Goal: Task Accomplishment & Management: Use online tool/utility

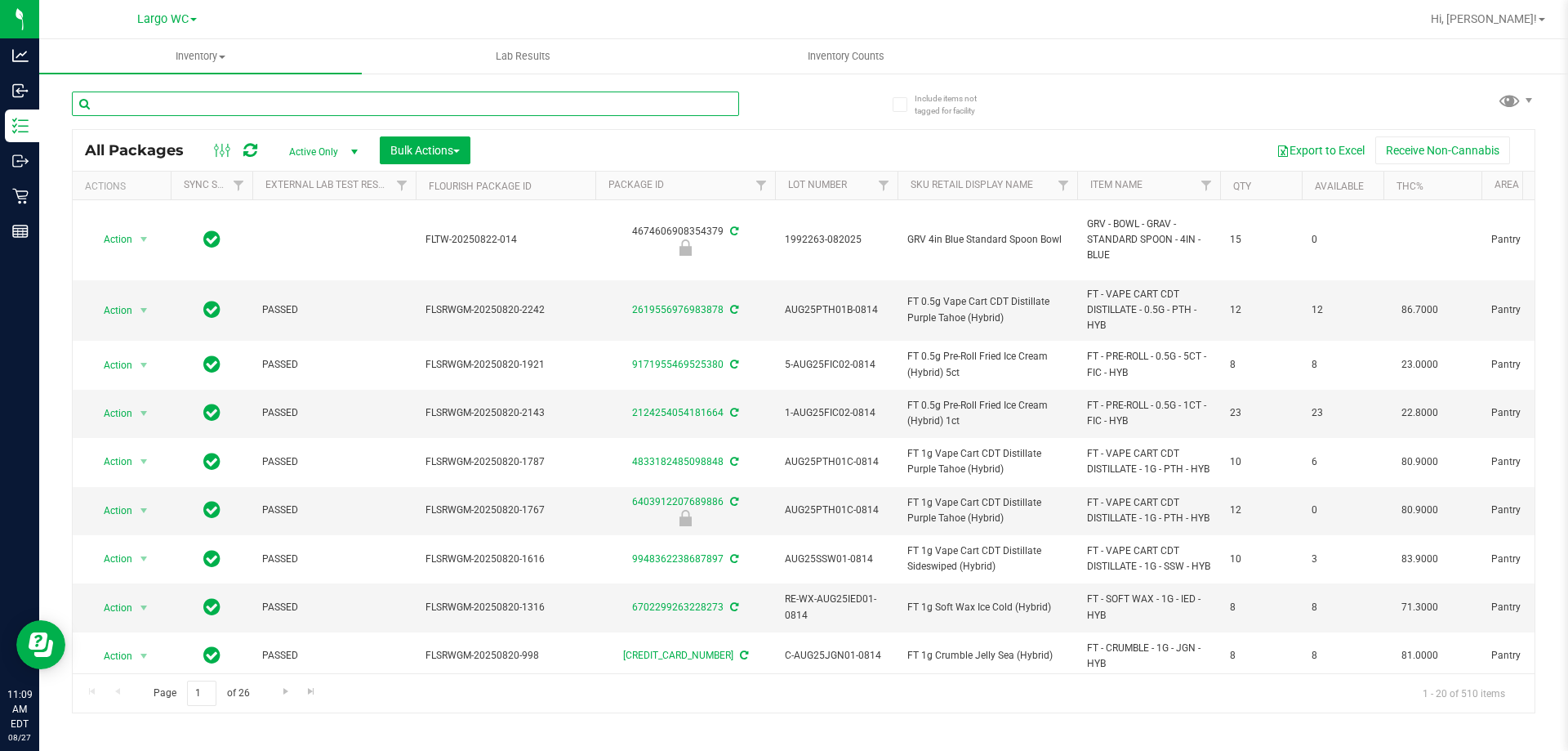
click at [183, 102] on input "text" at bounding box center [405, 103] width 667 height 25
type input "b"
type input "g"
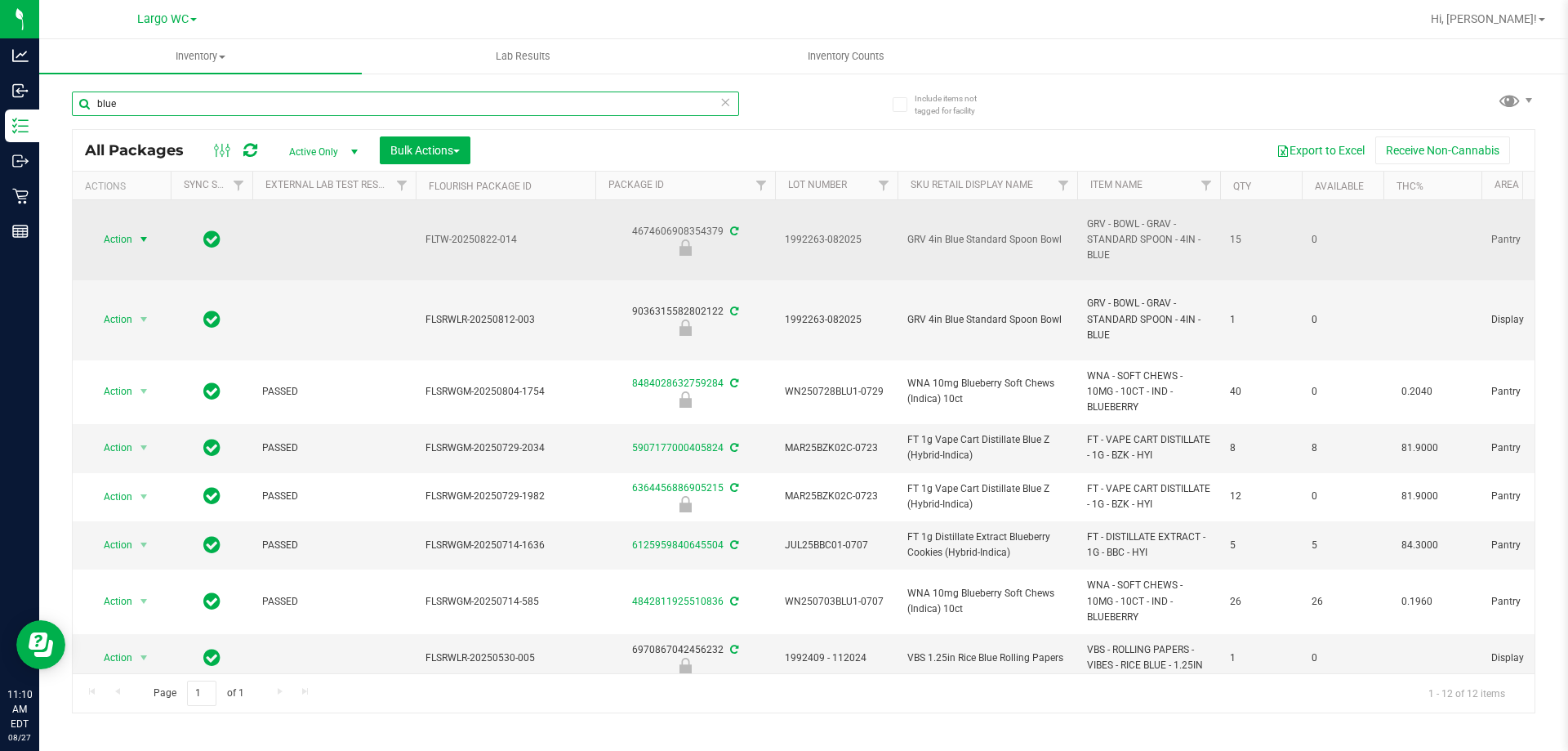
type input "blue"
click at [144, 243] on span "select" at bounding box center [144, 240] width 13 height 13
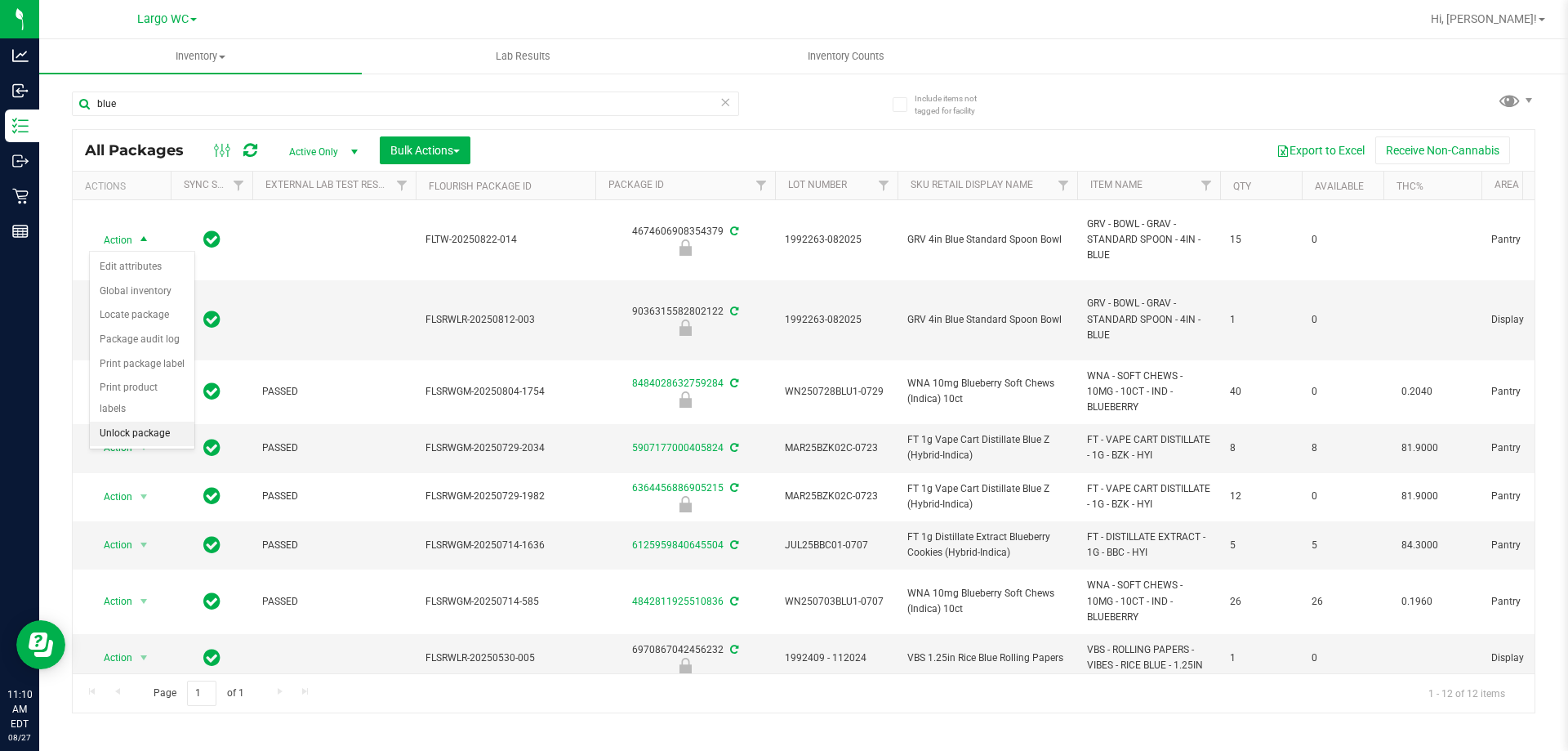
click at [147, 421] on li "Unlock package" at bounding box center [142, 433] width 104 height 25
